Goal: Information Seeking & Learning: Find contact information

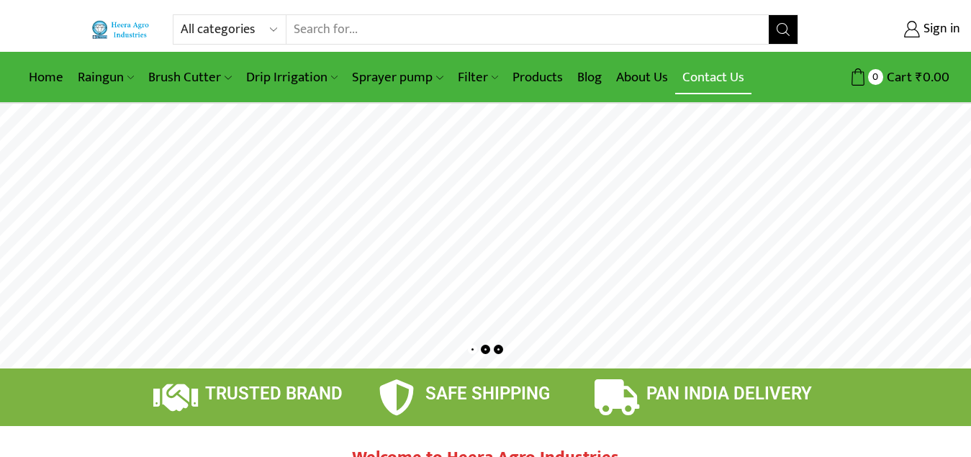
click at [731, 76] on link "Contact Us" at bounding box center [713, 77] width 76 height 34
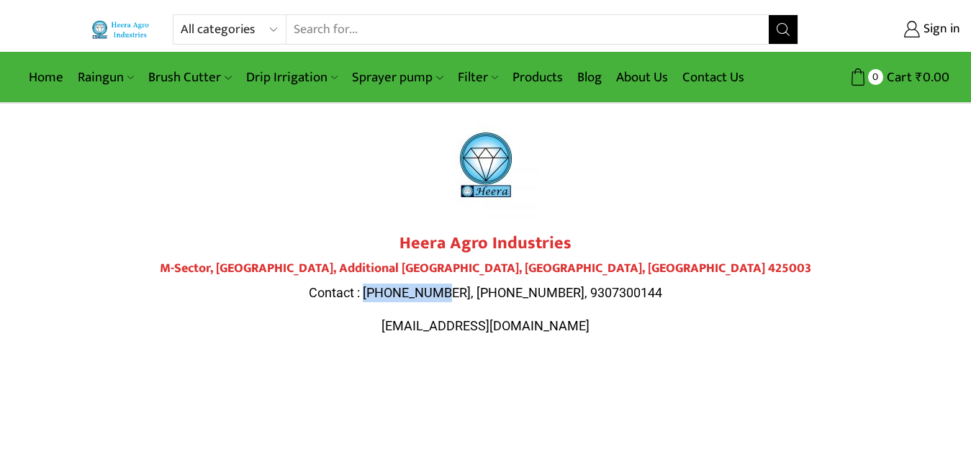
drag, startPoint x: 474, startPoint y: 293, endPoint x: 394, endPoint y: 290, distance: 80.7
click at [394, 290] on span "Contact : [PHONE_NUMBER], [PHONE_NUMBER], 9307300144" at bounding box center [486, 292] width 354 height 15
drag, startPoint x: 545, startPoint y: 291, endPoint x: 478, endPoint y: 291, distance: 67.0
click at [478, 291] on span "Contact : [PHONE_NUMBER], [PHONE_NUMBER], 9307300144" at bounding box center [486, 292] width 354 height 15
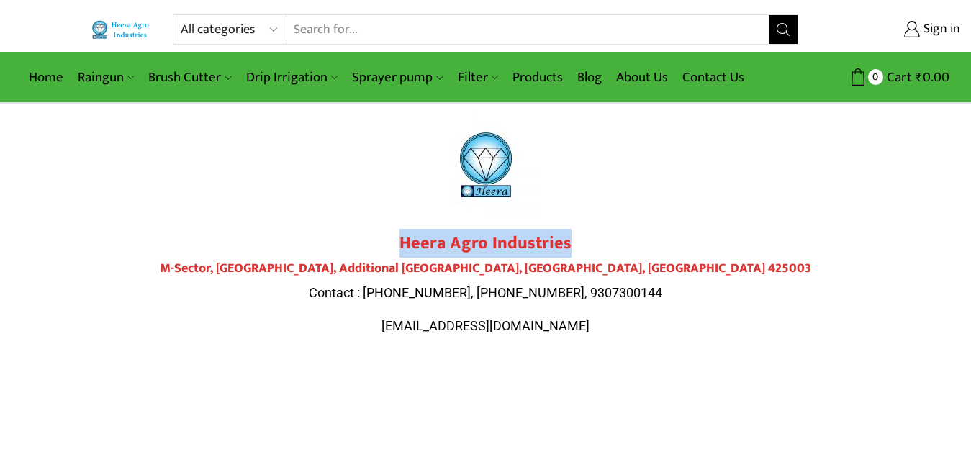
copy strong "Heera Agro Industries"
drag, startPoint x: 580, startPoint y: 241, endPoint x: 402, endPoint y: 243, distance: 177.1
click at [402, 243] on h2 "Heera Agro Industries" at bounding box center [486, 243] width 806 height 21
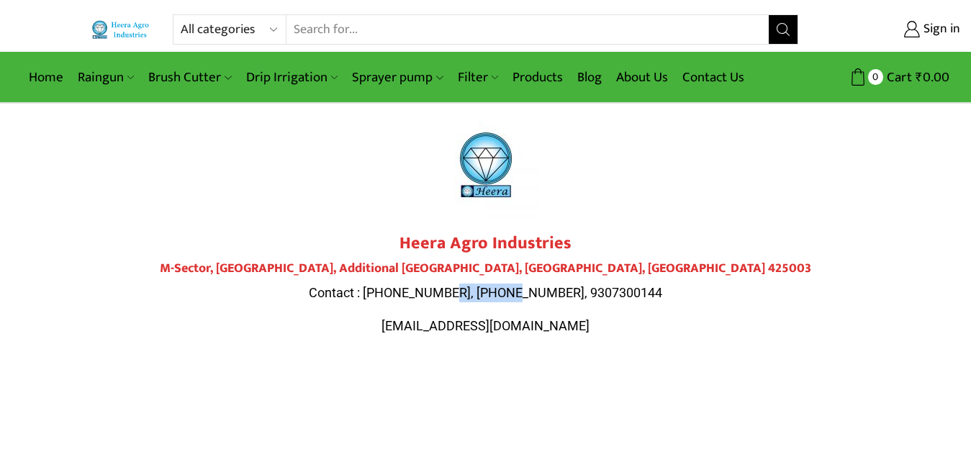
drag, startPoint x: 547, startPoint y: 296, endPoint x: 477, endPoint y: 292, distance: 70.7
click at [477, 292] on span "Contact : [PHONE_NUMBER], [PHONE_NUMBER], 9307300144" at bounding box center [486, 292] width 354 height 15
copy span "9307300143"
copy span "9307300144"
drag, startPoint x: 641, startPoint y: 294, endPoint x: 560, endPoint y: 295, distance: 80.6
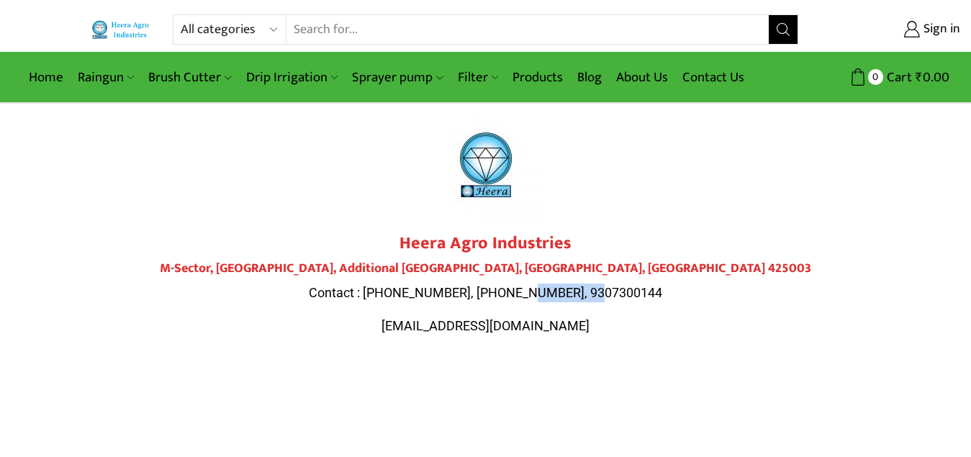
click at [555, 295] on p "Contact : [PHONE_NUMBER], [PHONE_NUMBER], 9307300144" at bounding box center [486, 293] width 806 height 19
click at [670, 305] on div "Heera Agro Industries M-Sector, [GEOGRAPHIC_DATA] Contact : [PHONE_NUMBER], [PH…" at bounding box center [486, 284] width 806 height 102
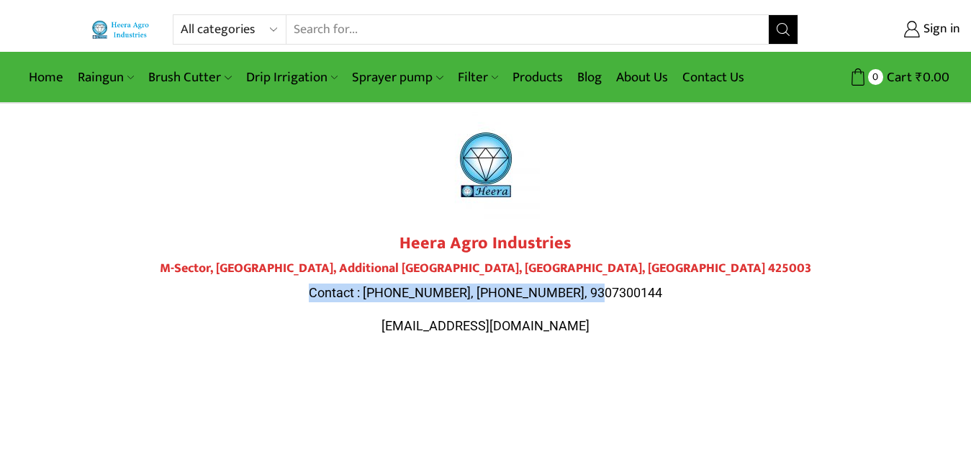
copy span "Contact : [PHONE_NUMBER], [PHONE_NUMBER], 9307300144"
drag, startPoint x: 673, startPoint y: 294, endPoint x: 346, endPoint y: 292, distance: 326.9
click at [346, 292] on p "Contact : [PHONE_NUMBER], [PHONE_NUMBER], 9307300144" at bounding box center [486, 293] width 806 height 19
